Goal: Communication & Community: Ask a question

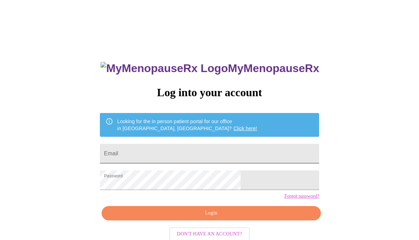
click at [167, 152] on input "Email" at bounding box center [209, 154] width 219 height 20
type input "lorikim59@gmail.com"
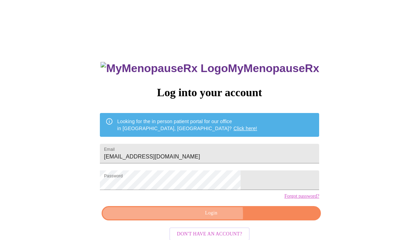
click at [199, 217] on span "Login" at bounding box center [211, 212] width 203 height 9
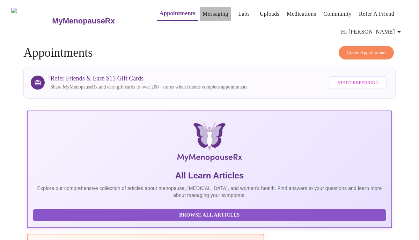
click at [203, 9] on link "Messaging" at bounding box center [215, 14] width 25 height 10
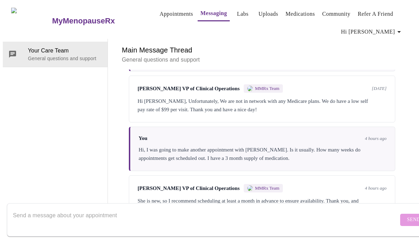
scroll to position [80, 0]
